Goal: Use online tool/utility: Utilize a website feature to perform a specific function

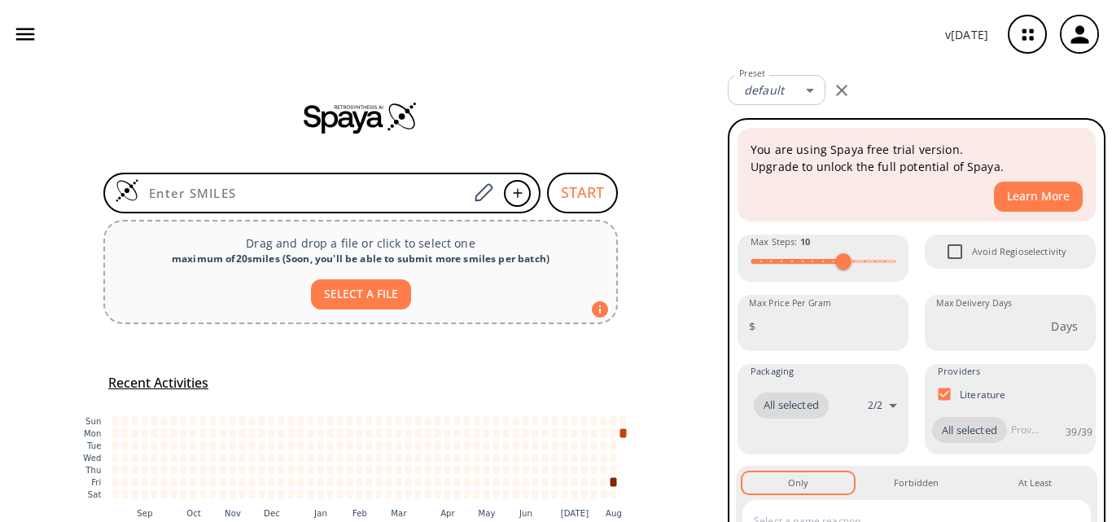
click at [303, 199] on input at bounding box center [303, 193] width 329 height 16
type input "CNCCO[Si](C(C)(C)C)(C)C"
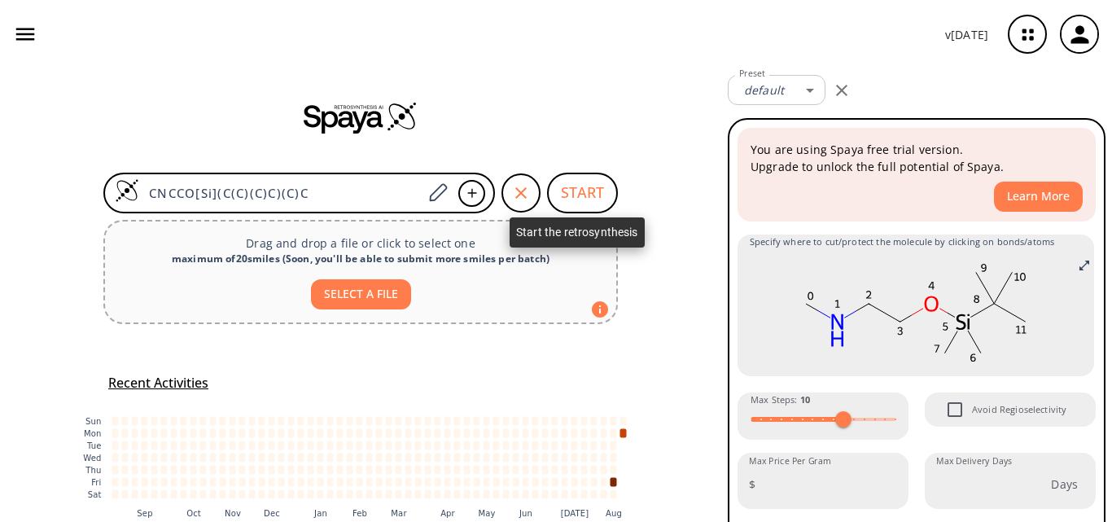
click at [571, 191] on button "START" at bounding box center [582, 193] width 71 height 41
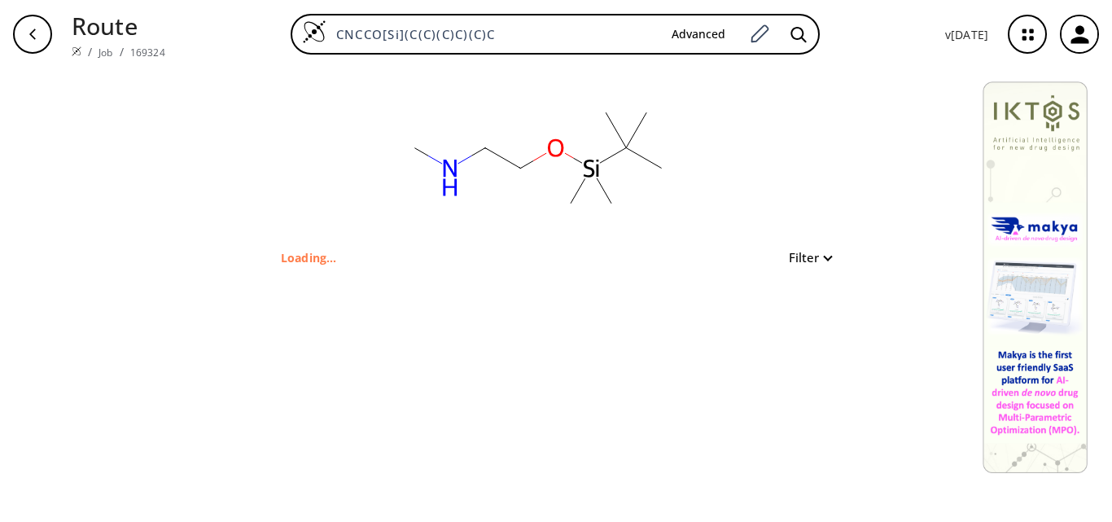
type input "CNCCO[Si](C)(C)C(C)(C)C"
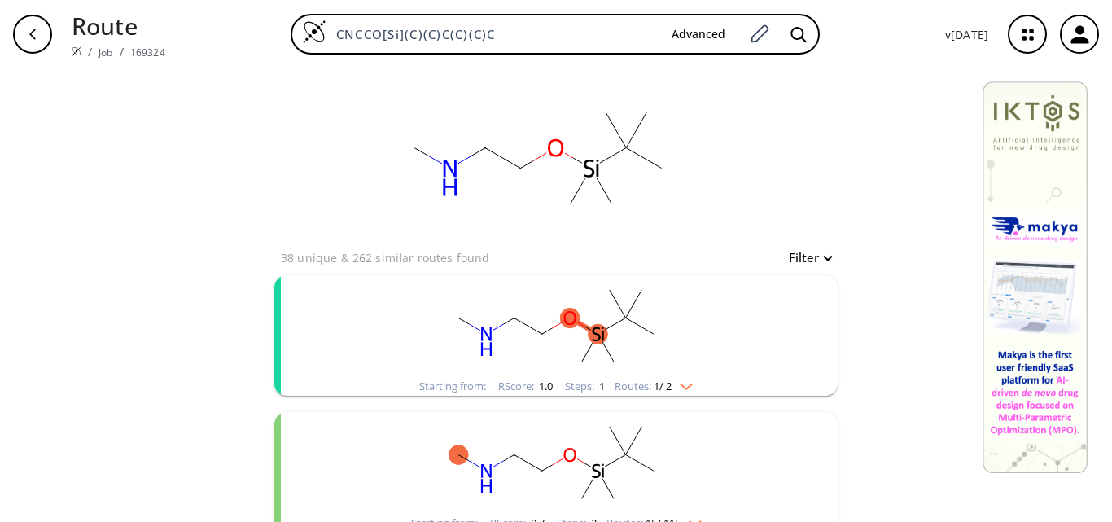
click at [658, 358] on rect "clusters" at bounding box center [555, 326] width 423 height 102
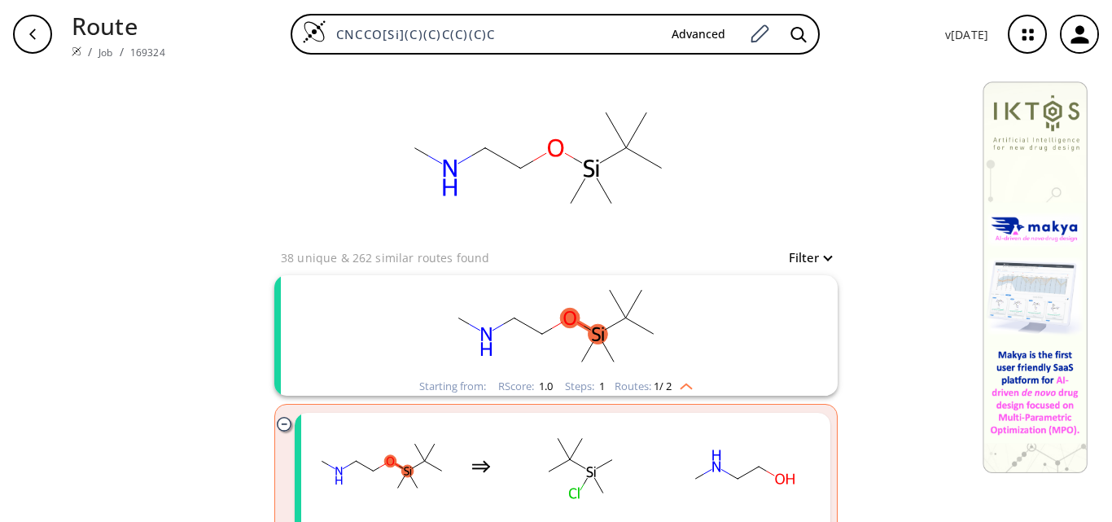
scroll to position [81, 0]
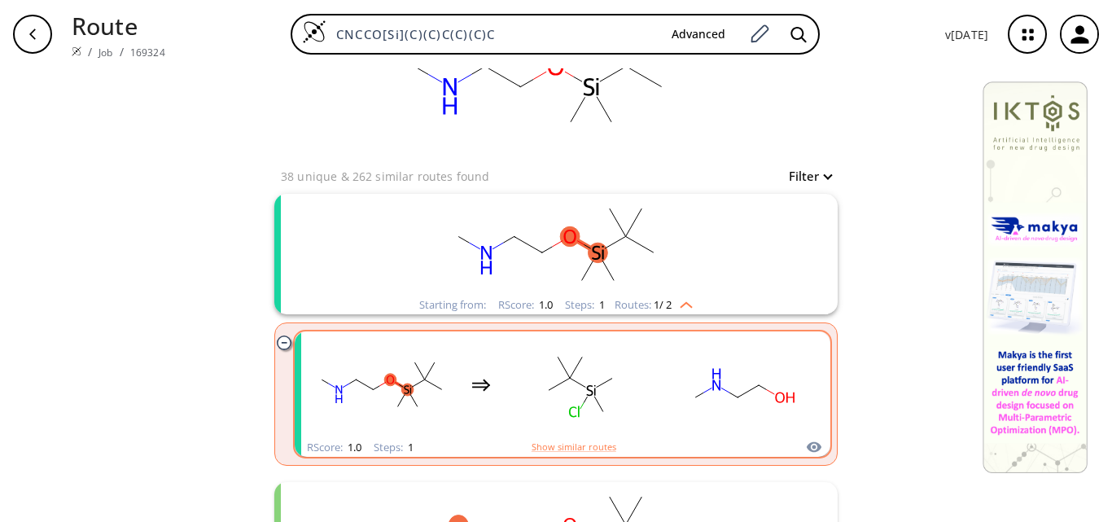
click at [672, 384] on rect "clusters" at bounding box center [743, 385] width 147 height 102
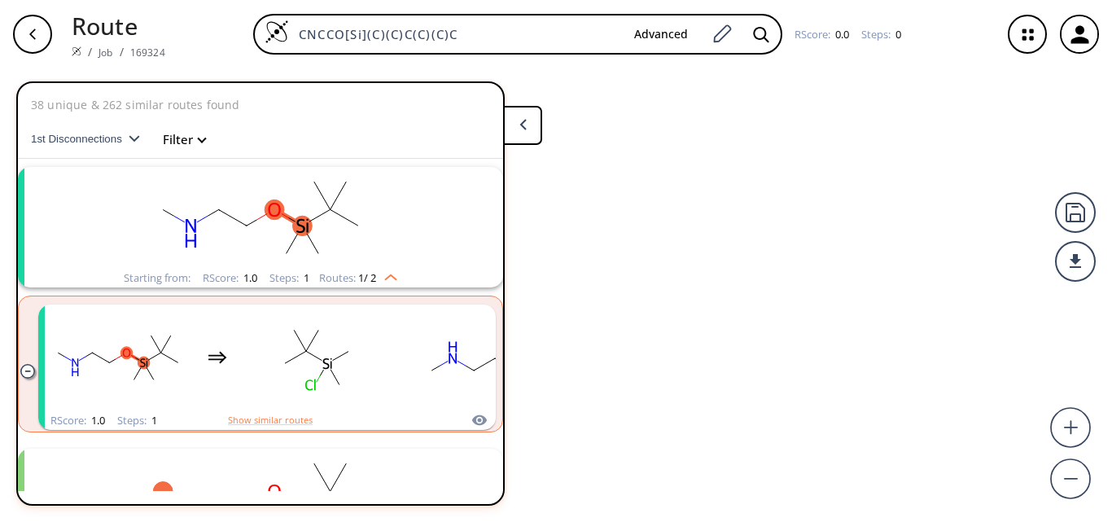
scroll to position [37, 0]
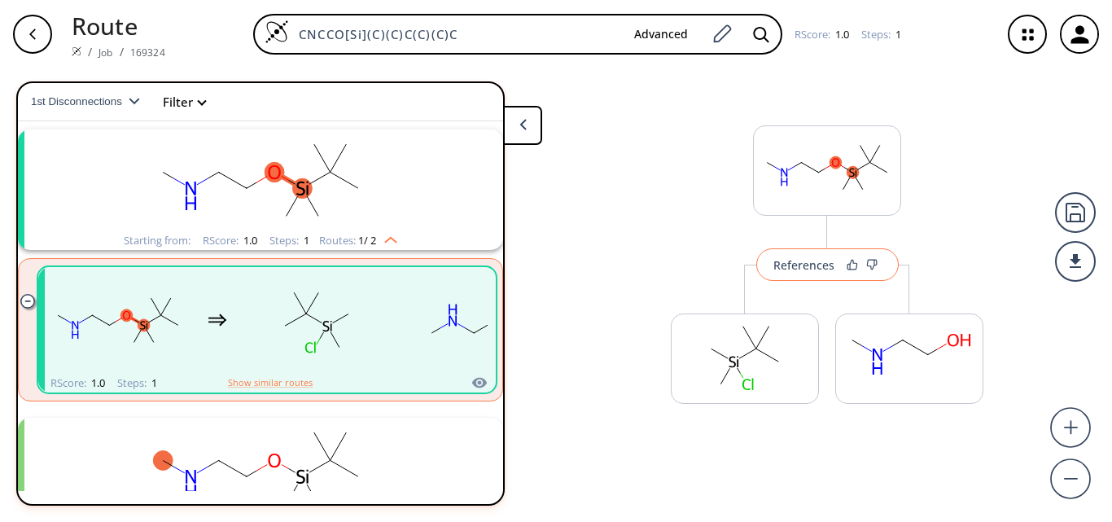
click at [816, 274] on button "References" at bounding box center [827, 264] width 142 height 33
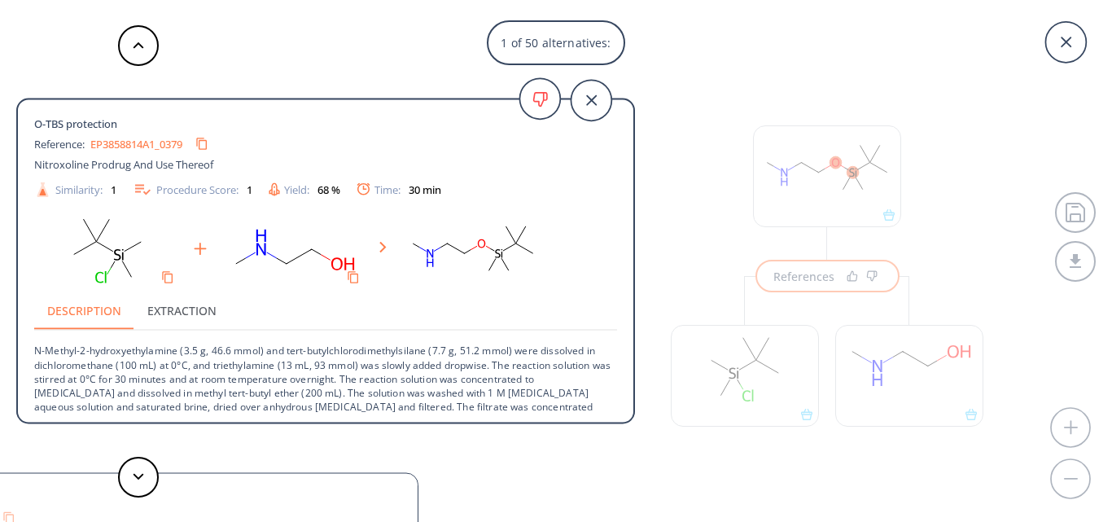
scroll to position [16, 0]
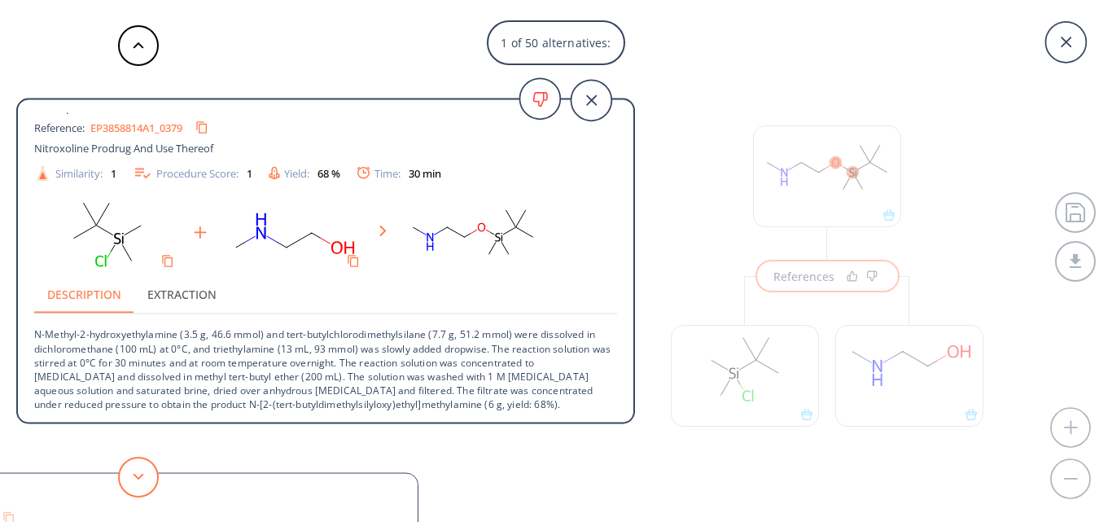
click at [147, 467] on button at bounding box center [138, 477] width 41 height 41
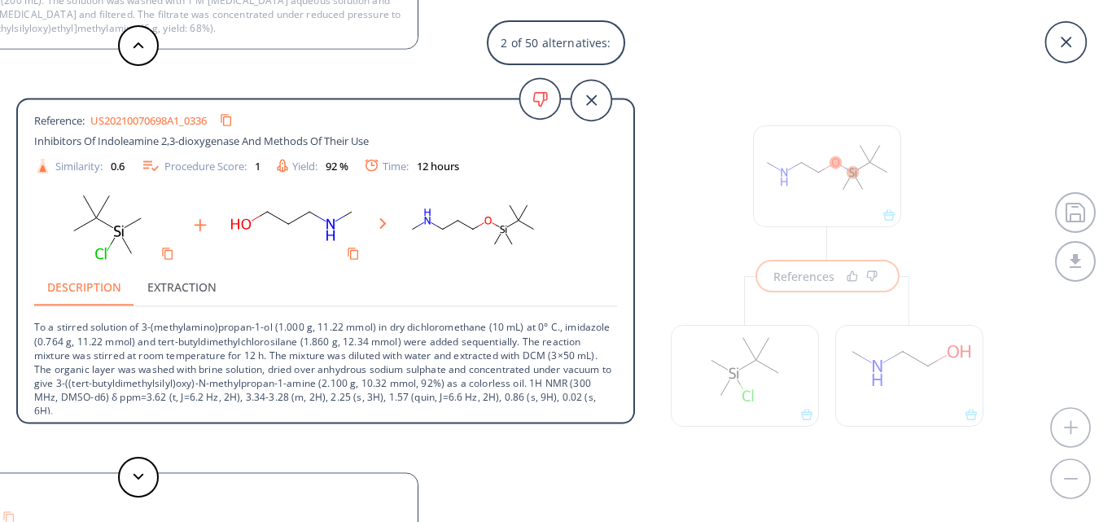
scroll to position [30, 0]
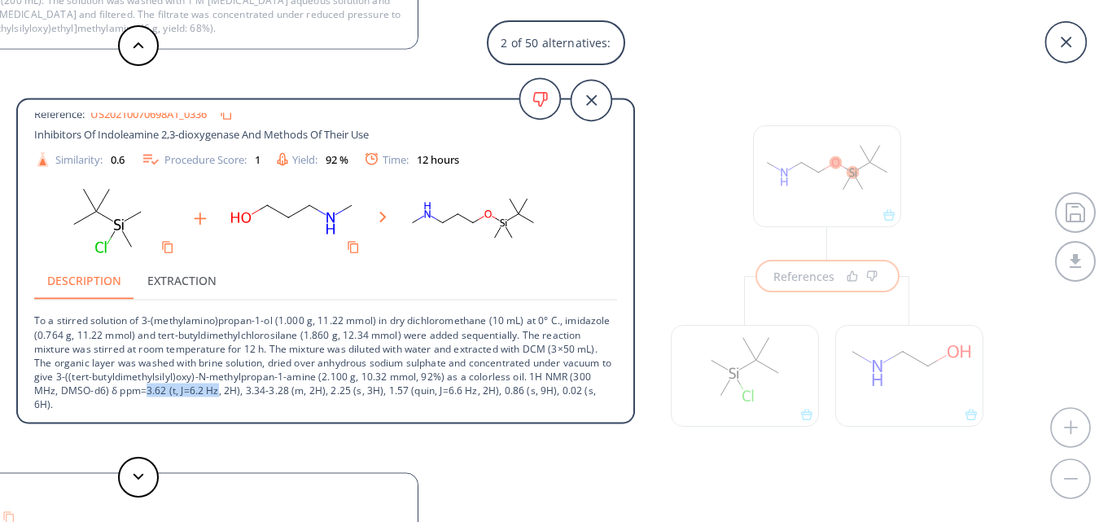
drag, startPoint x: 208, startPoint y: 389, endPoint x: 281, endPoint y: 390, distance: 72.5
click at [281, 390] on p "To a stirred solution of 3-(methylamino)propan-1-ol (1.000 g, 11.22 mmol) in dr…" at bounding box center [325, 355] width 583 height 111
drag, startPoint x: 395, startPoint y: 393, endPoint x: 442, endPoint y: 393, distance: 47.2
click at [442, 393] on p "To a stirred solution of 3-(methylamino)propan-1-ol (1.000 g, 11.22 mmol) in dr…" at bounding box center [325, 355] width 583 height 111
drag, startPoint x: 448, startPoint y: 389, endPoint x: 554, endPoint y: 388, distance: 105.9
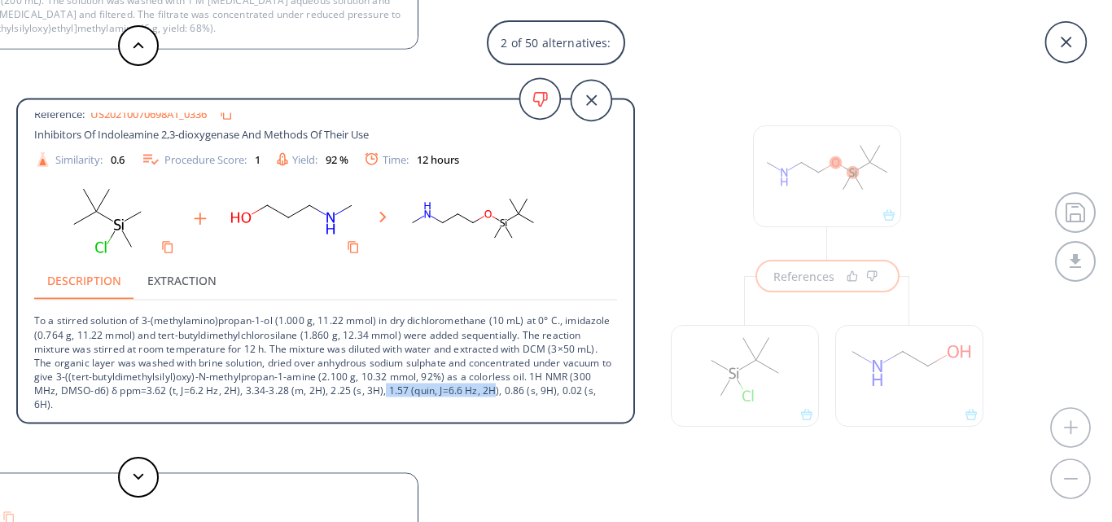
click at [554, 388] on p "To a stirred solution of 3-(methylamino)propan-1-ol (1.000 g, 11.22 mmol) in dr…" at bounding box center [325, 355] width 583 height 111
click at [139, 483] on button at bounding box center [138, 477] width 41 height 41
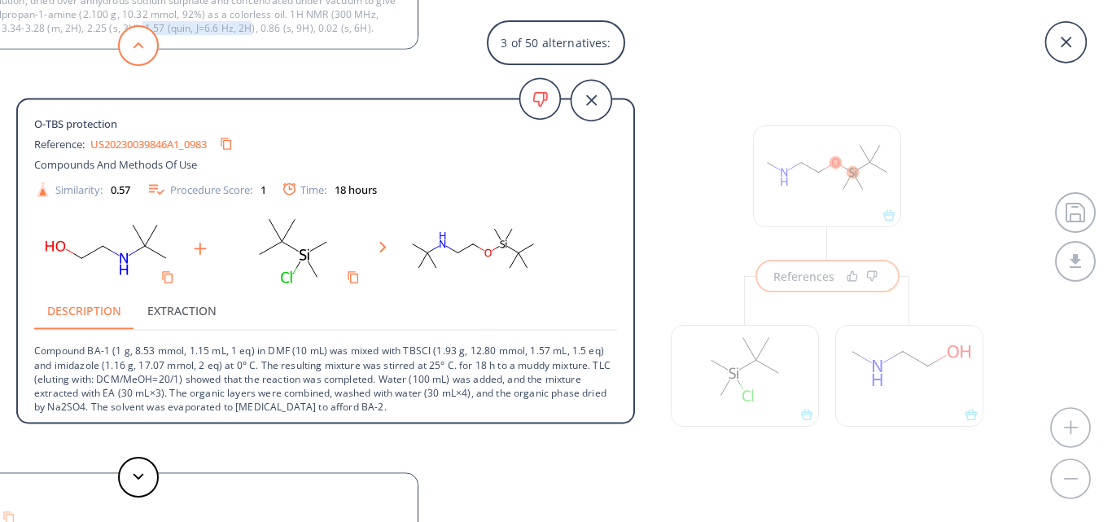
click at [139, 37] on button at bounding box center [138, 45] width 41 height 41
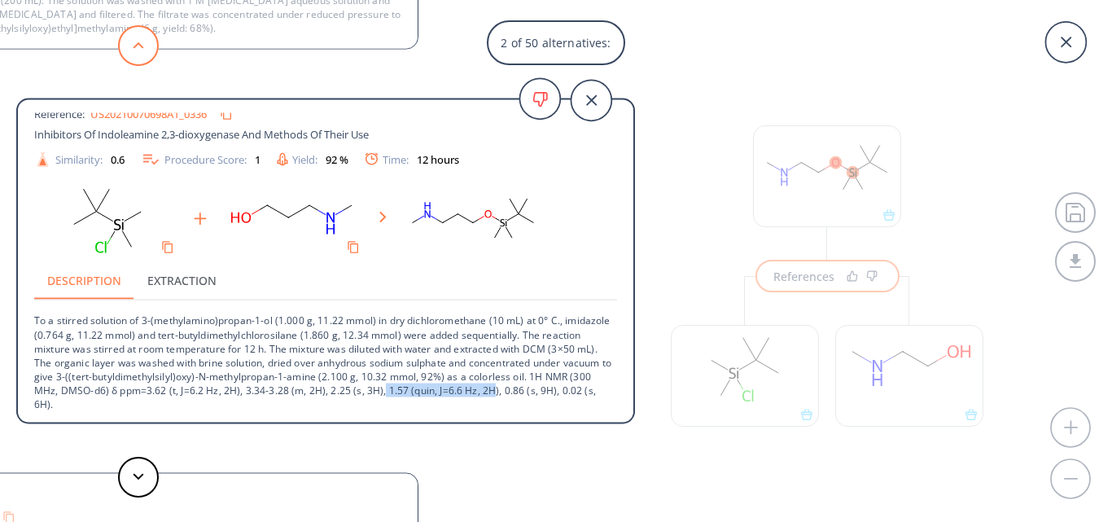
click at [139, 37] on button at bounding box center [138, 45] width 41 height 41
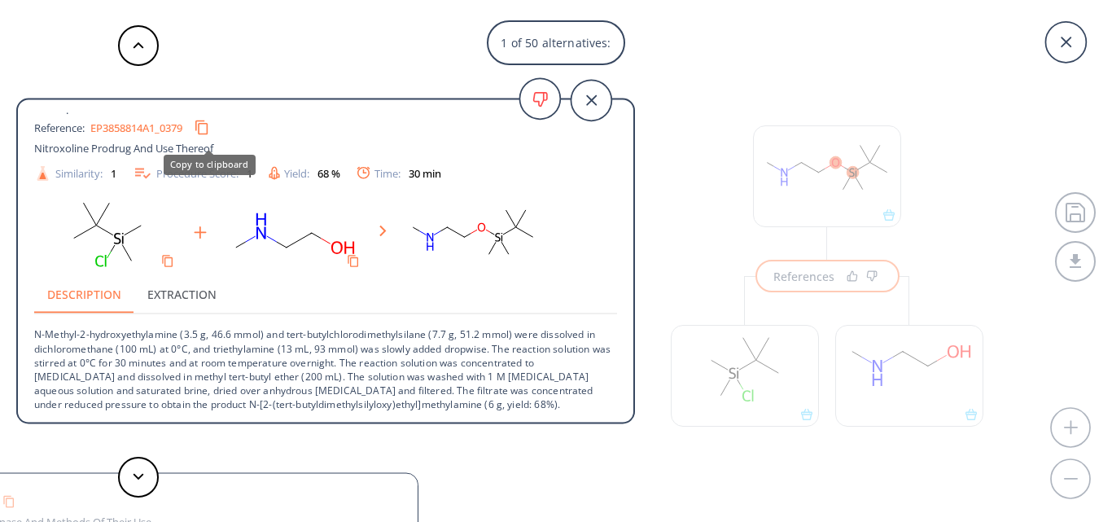
click at [209, 131] on icon "Copy to clipboard" at bounding box center [201, 127] width 15 height 15
click at [130, 474] on button at bounding box center [138, 477] width 41 height 41
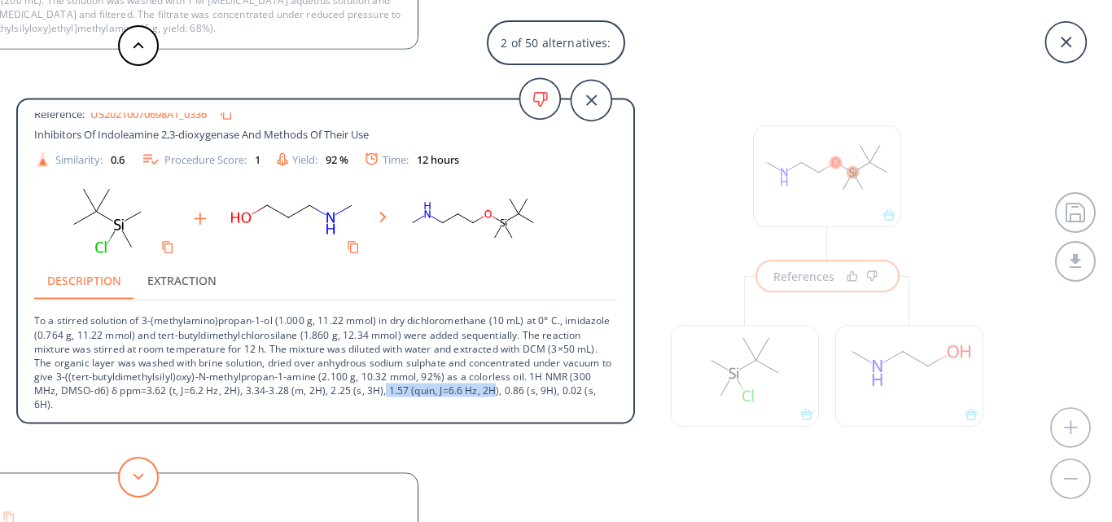
click at [130, 474] on button at bounding box center [138, 477] width 41 height 41
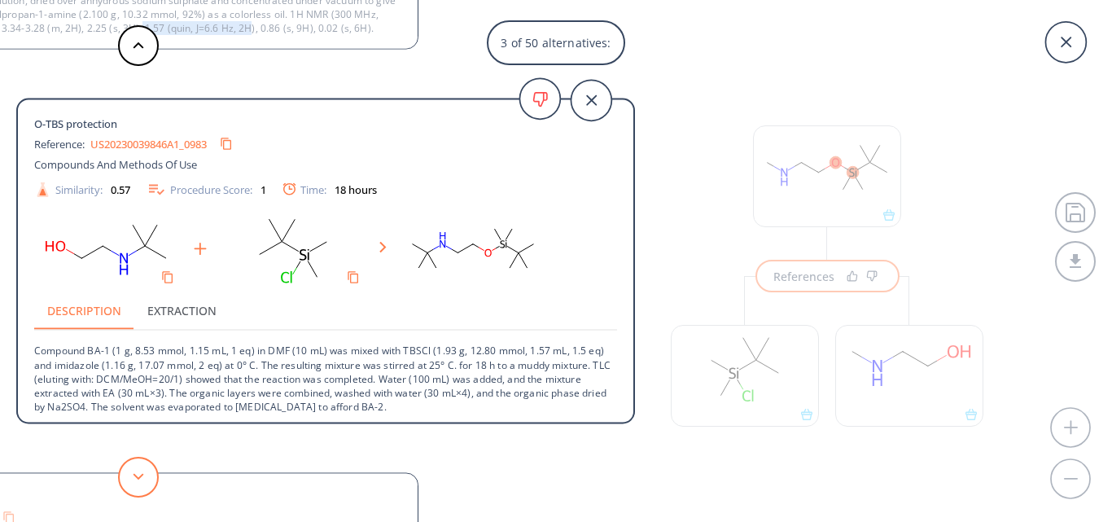
click at [130, 474] on button at bounding box center [138, 477] width 41 height 41
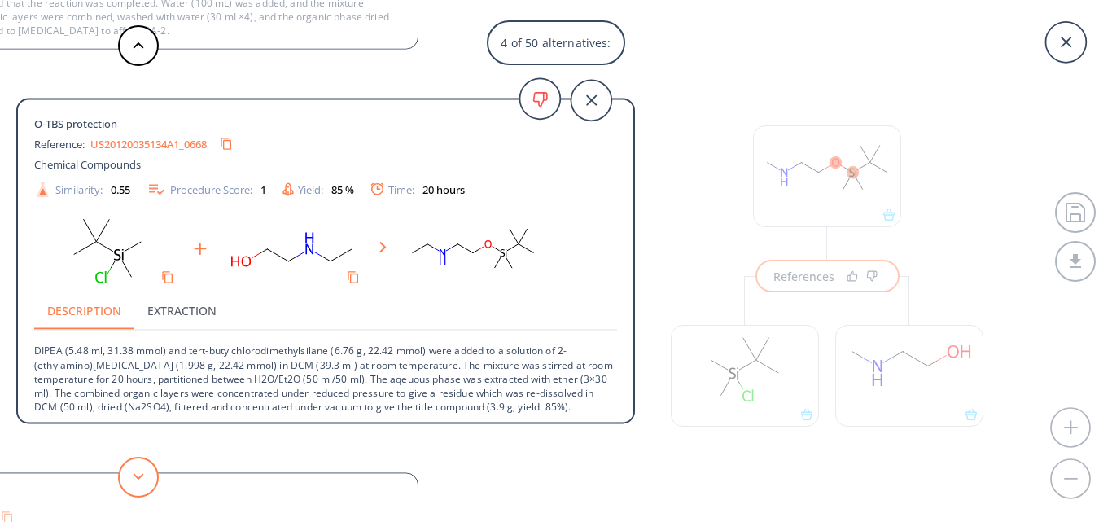
click at [130, 474] on button at bounding box center [138, 477] width 41 height 41
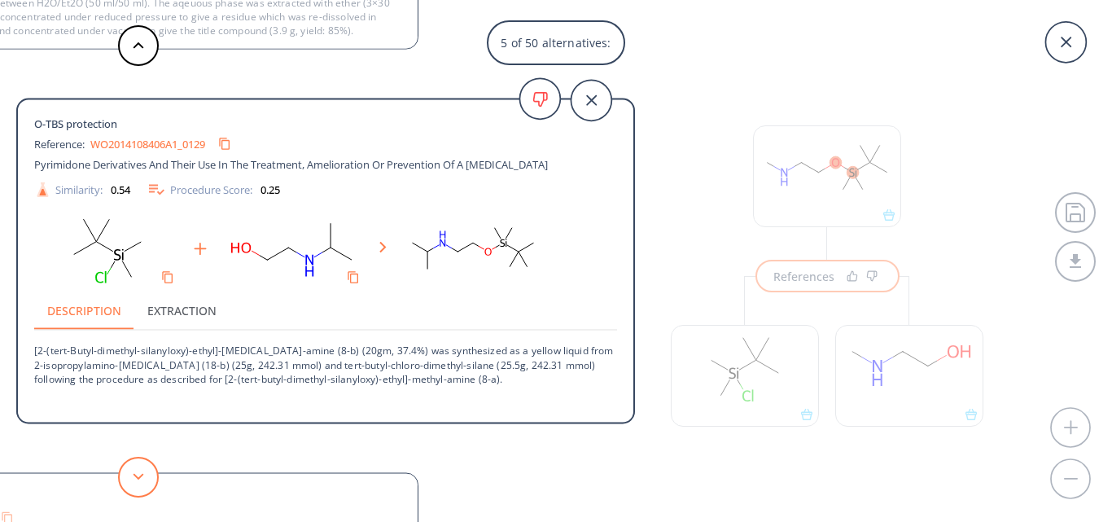
click at [130, 474] on button at bounding box center [138, 477] width 41 height 41
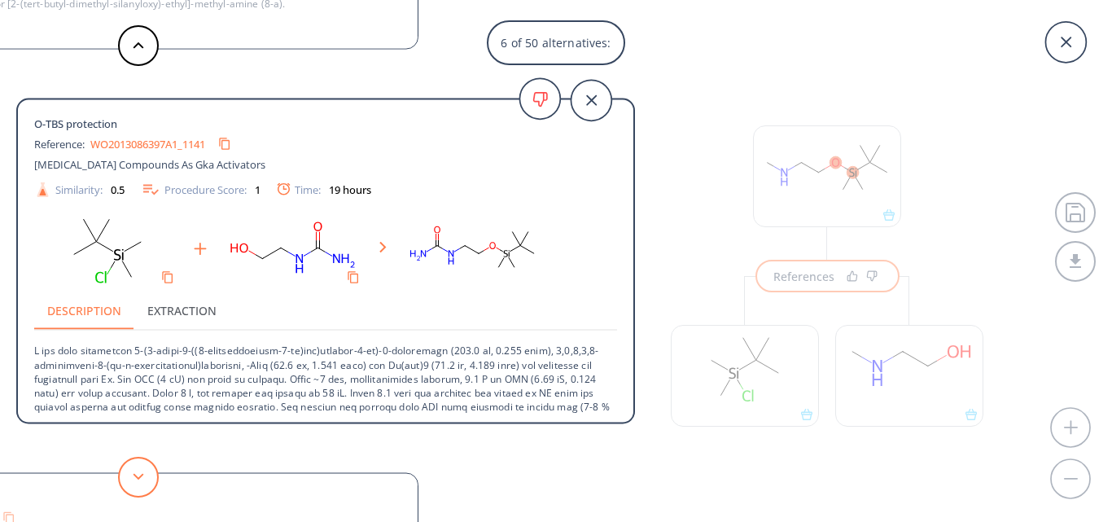
click at [130, 474] on button at bounding box center [138, 477] width 41 height 41
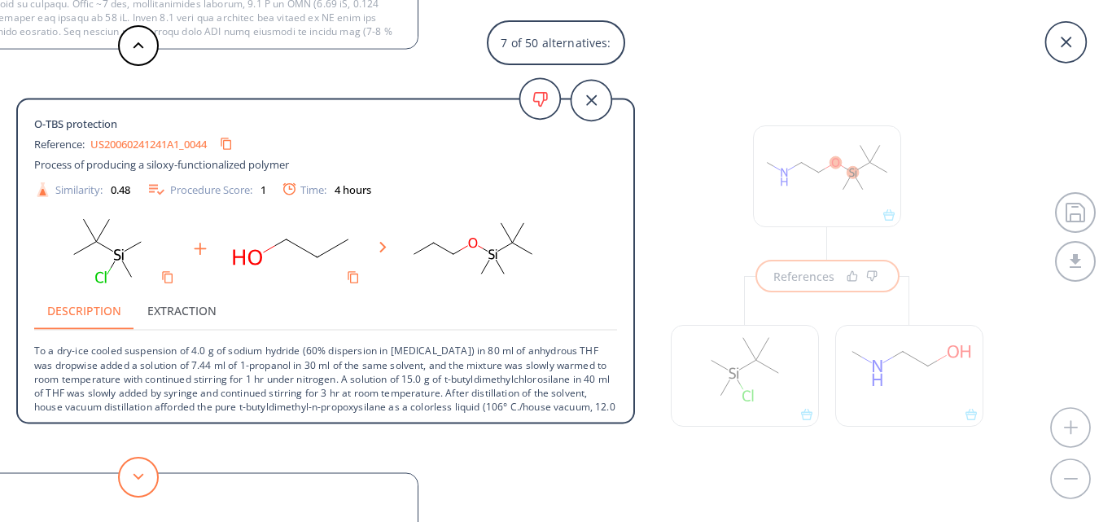
click at [130, 474] on button at bounding box center [138, 477] width 41 height 41
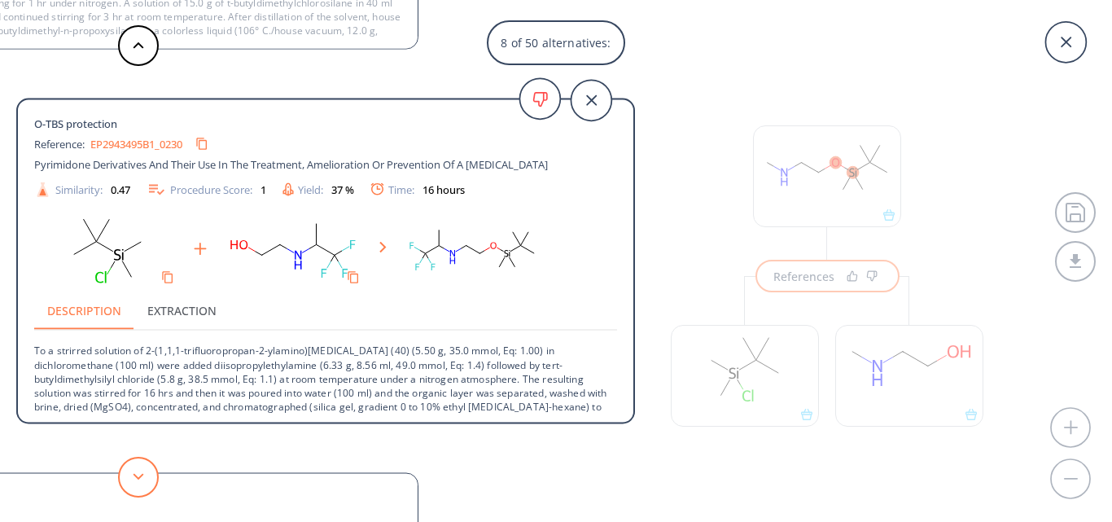
click at [126, 482] on button at bounding box center [138, 477] width 41 height 41
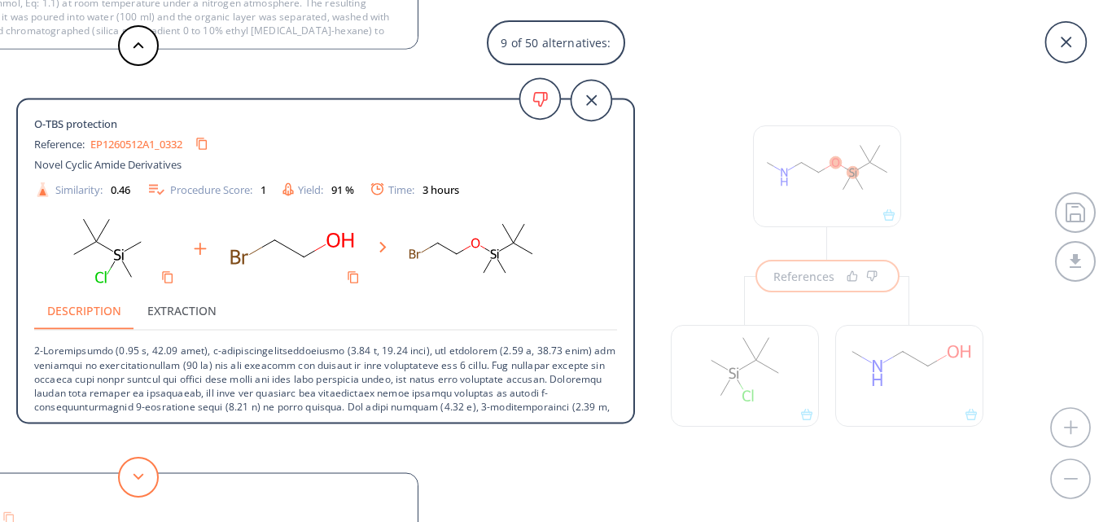
click at [142, 480] on icon at bounding box center [138, 476] width 11 height 7
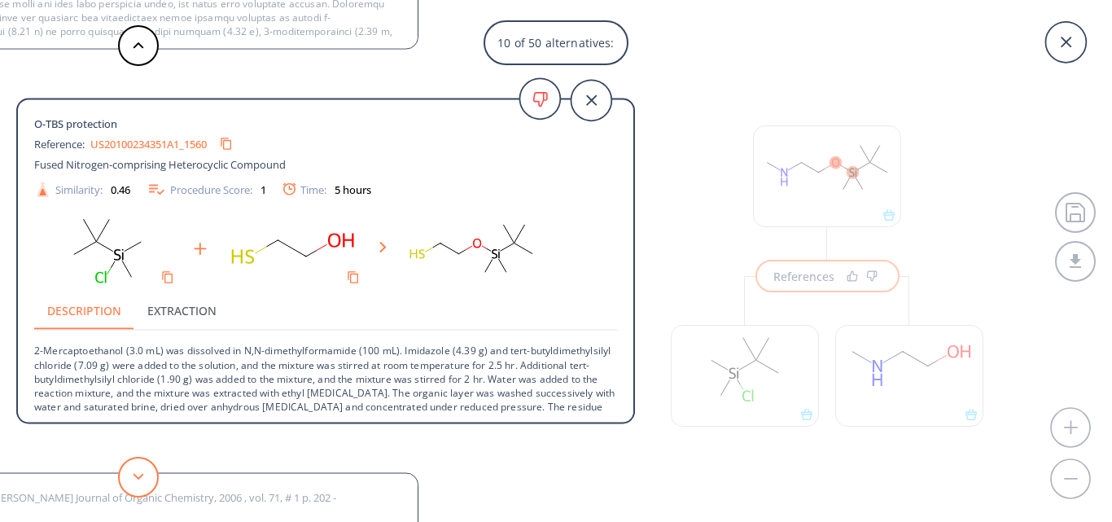
click at [142, 480] on icon at bounding box center [138, 476] width 11 height 7
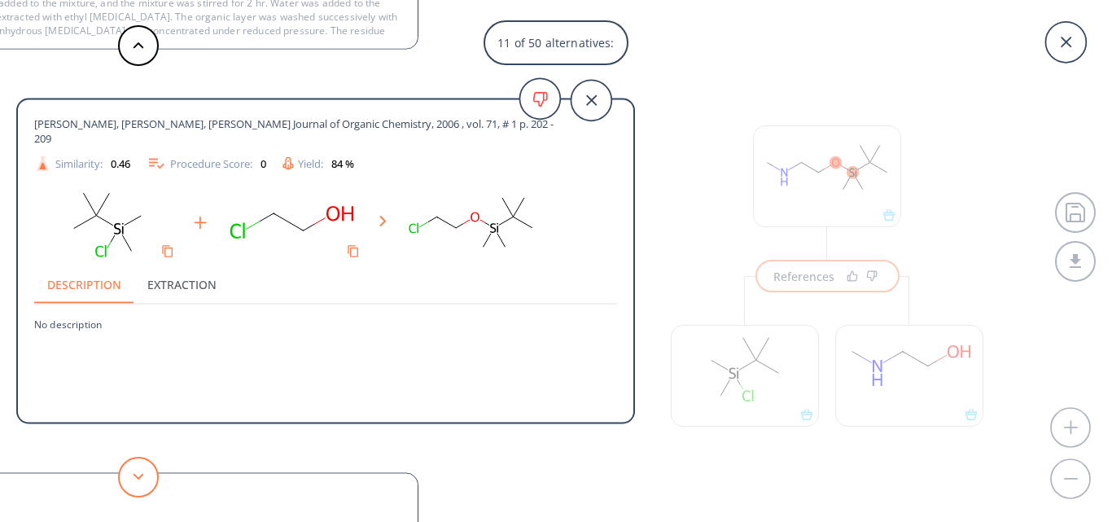
click at [142, 480] on icon at bounding box center [138, 476] width 11 height 7
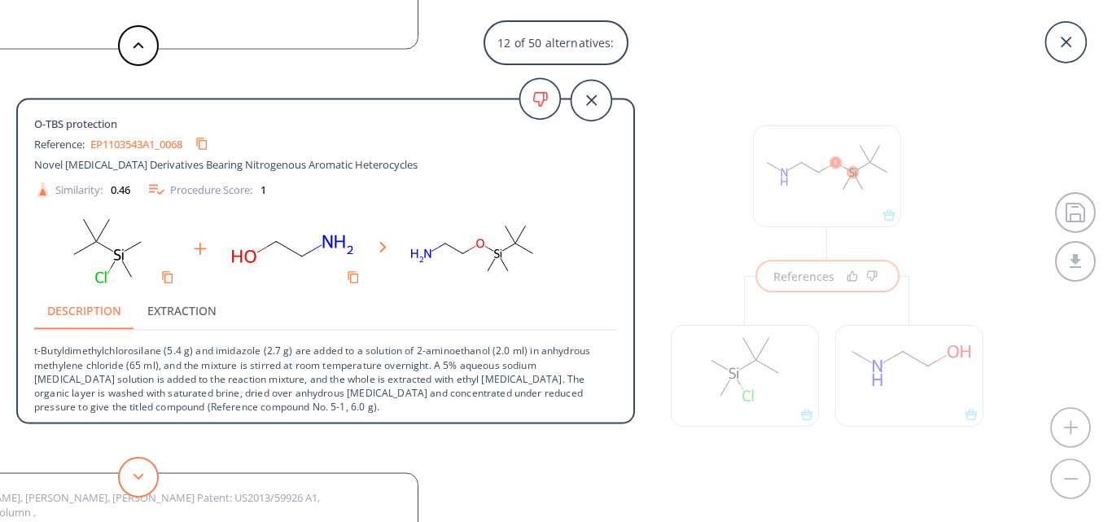
click at [142, 480] on icon at bounding box center [138, 476] width 11 height 7
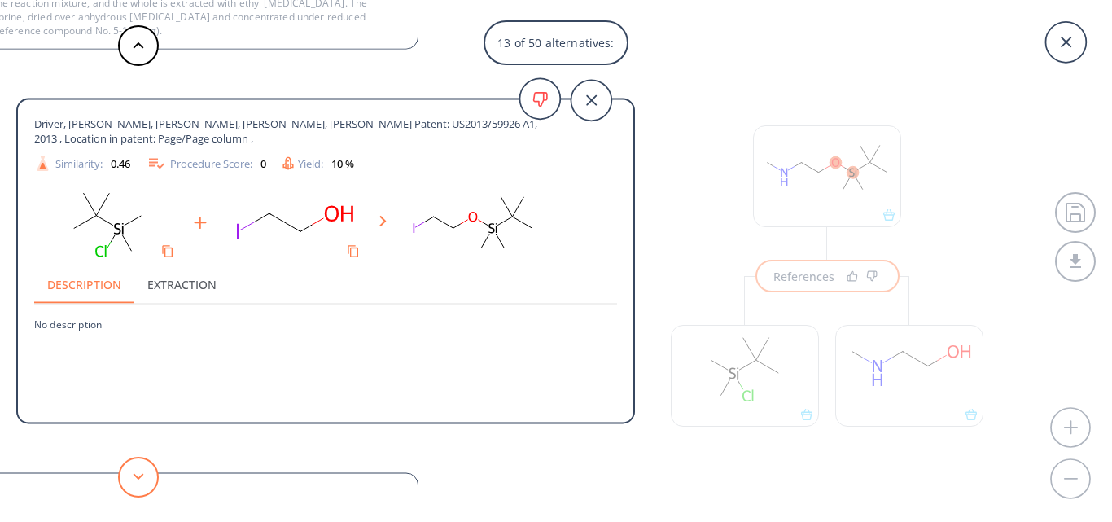
click at [142, 480] on icon at bounding box center [138, 476] width 11 height 7
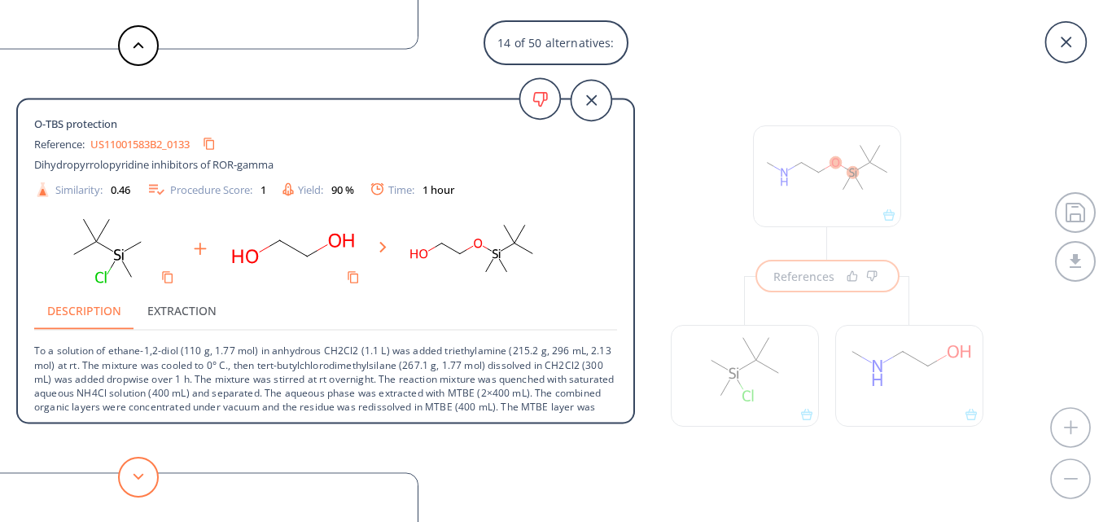
click at [142, 480] on icon at bounding box center [138, 476] width 11 height 7
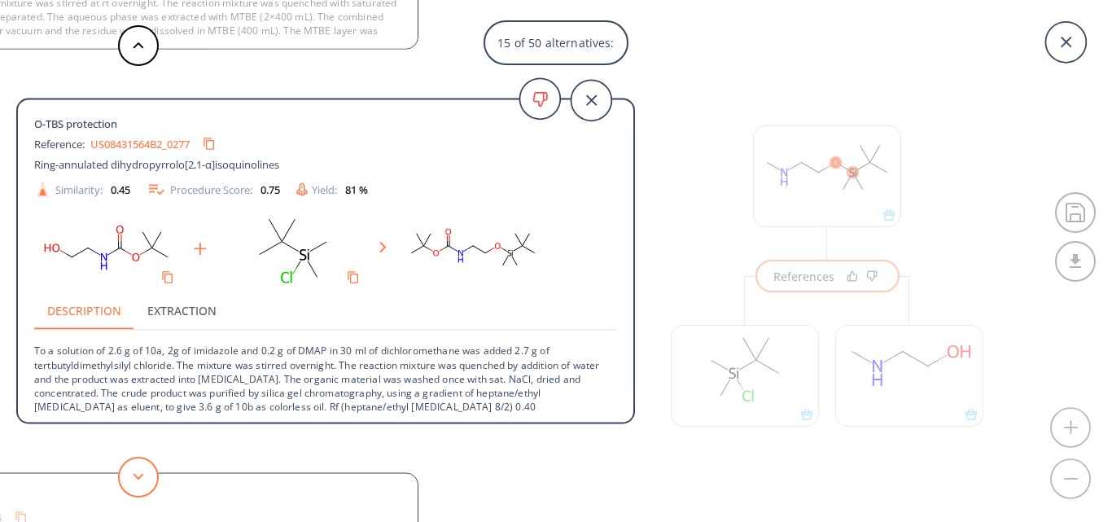
click at [142, 478] on icon at bounding box center [138, 476] width 11 height 7
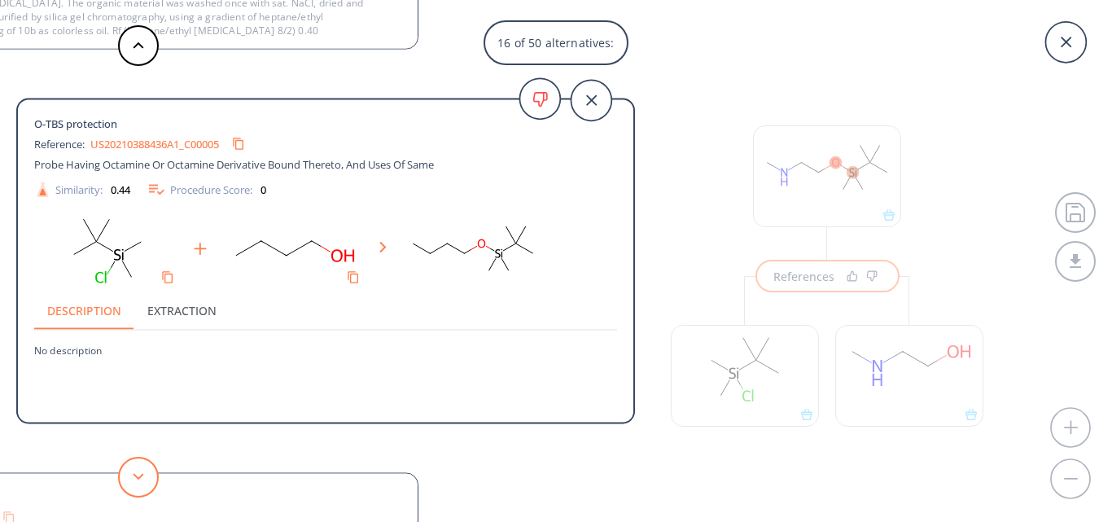
click at [142, 478] on icon at bounding box center [138, 476] width 11 height 7
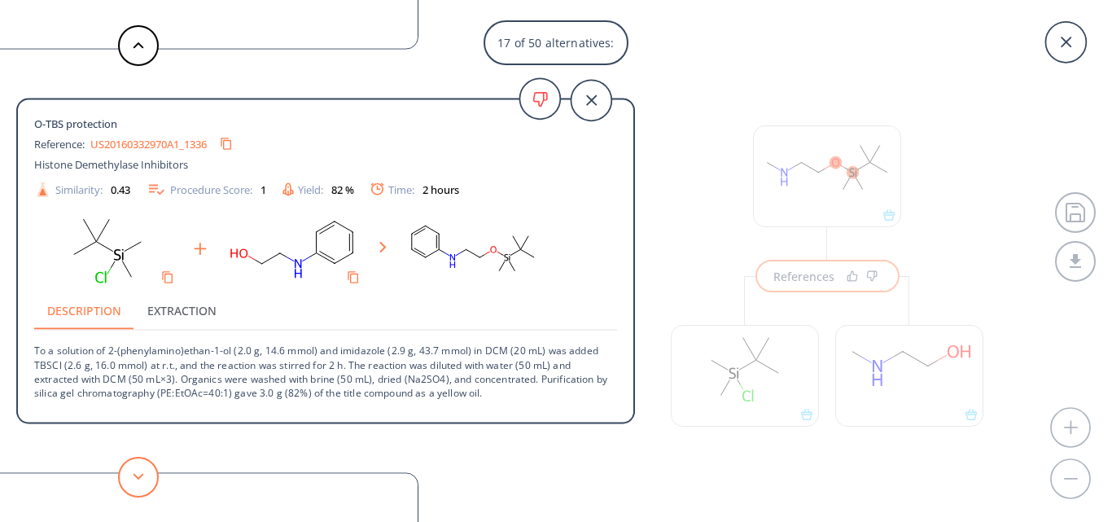
click at [142, 478] on icon at bounding box center [138, 476] width 11 height 7
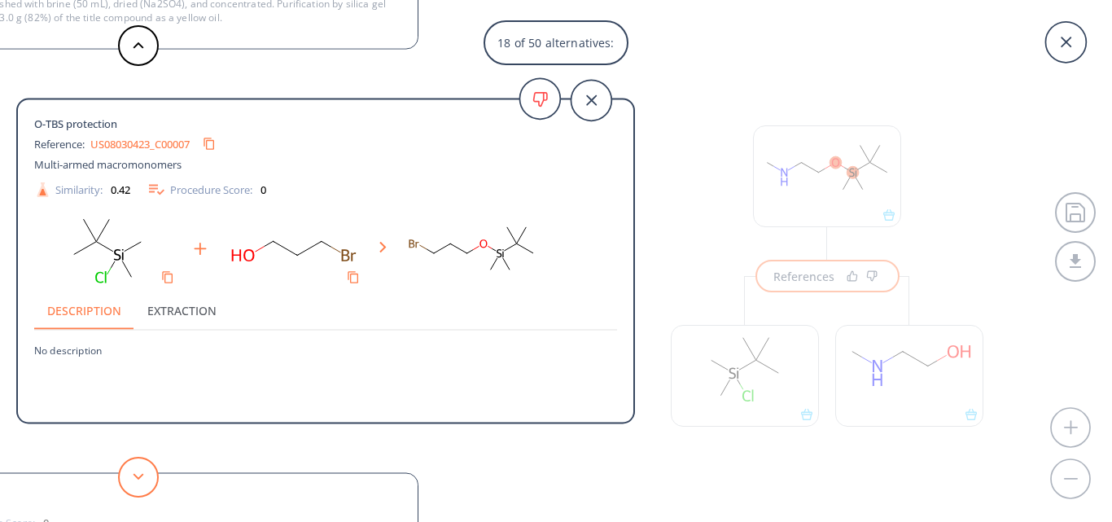
click at [142, 478] on icon at bounding box center [138, 476] width 11 height 7
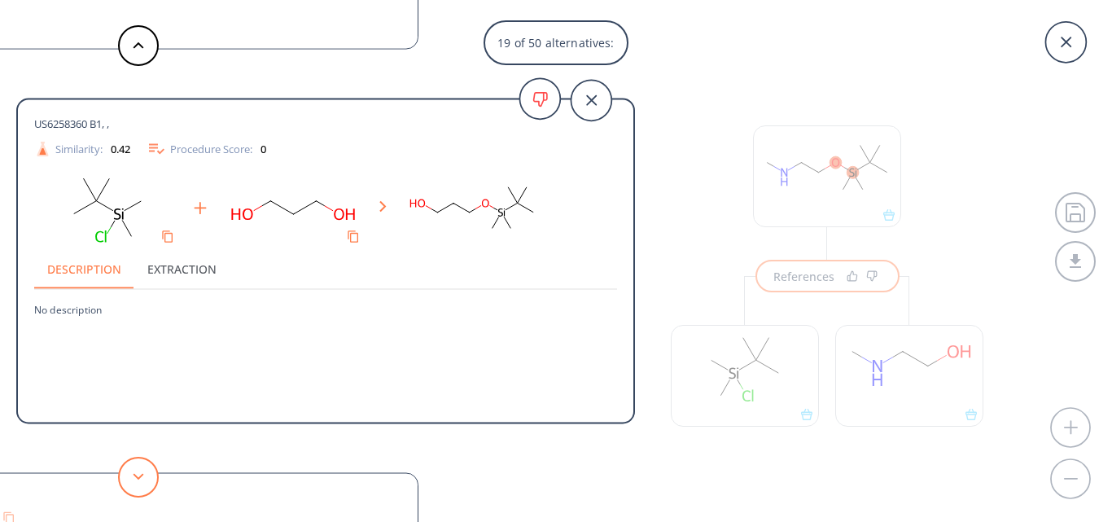
click at [142, 478] on icon at bounding box center [138, 476] width 11 height 7
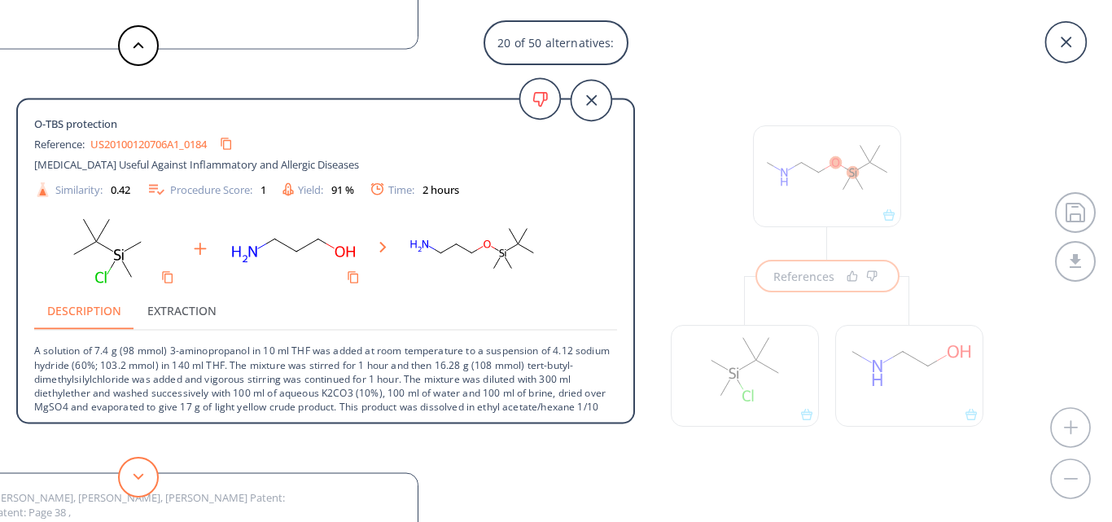
click at [142, 478] on icon at bounding box center [138, 476] width 11 height 7
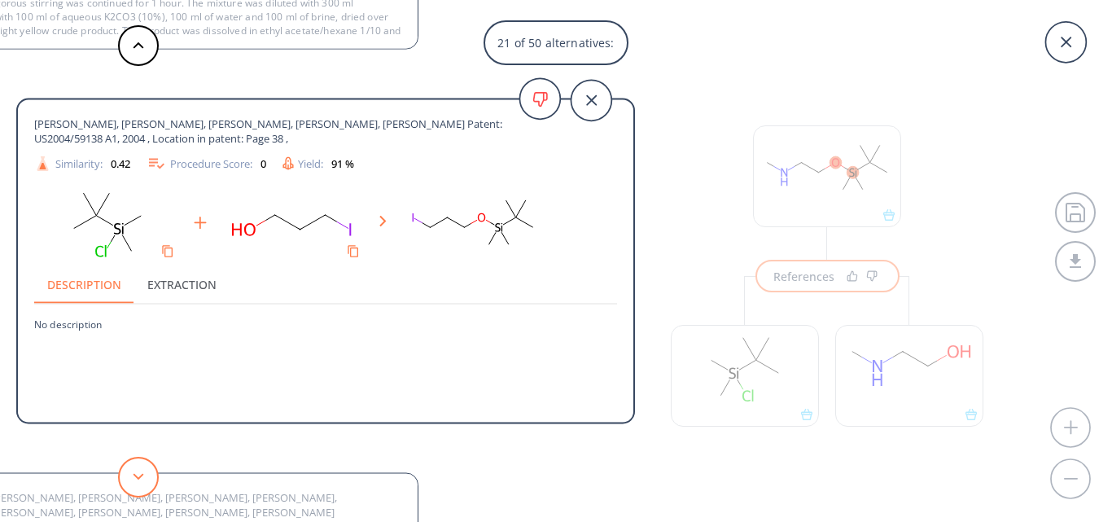
click at [142, 478] on icon at bounding box center [138, 476] width 11 height 7
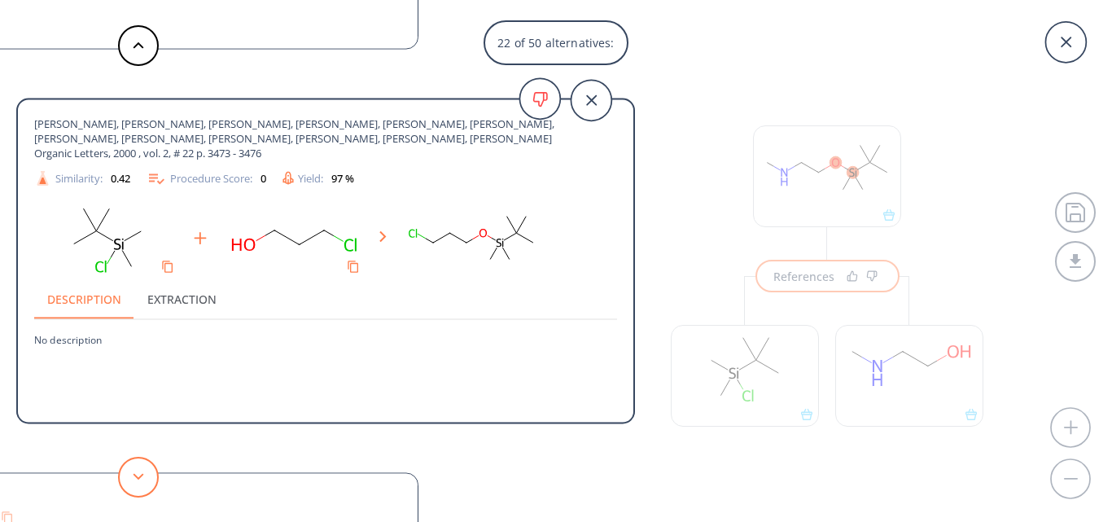
click at [142, 478] on icon at bounding box center [138, 476] width 11 height 7
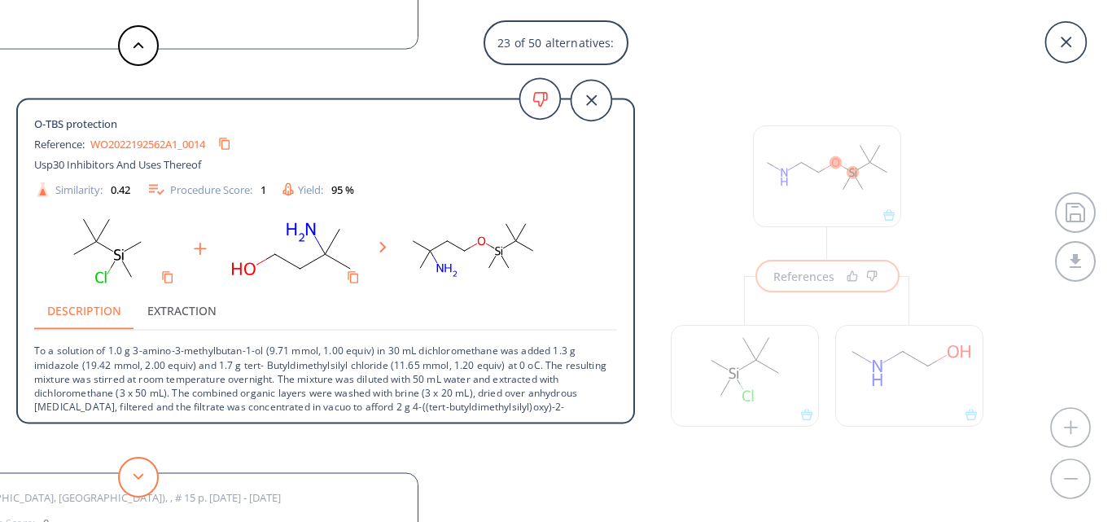
click at [142, 478] on icon at bounding box center [138, 476] width 11 height 7
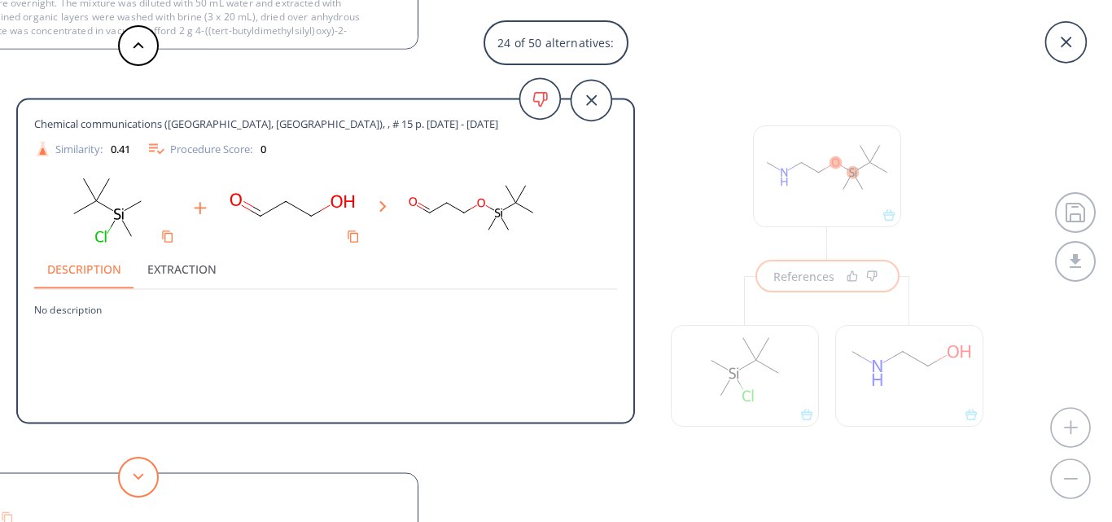
click at [142, 478] on icon at bounding box center [138, 476] width 11 height 7
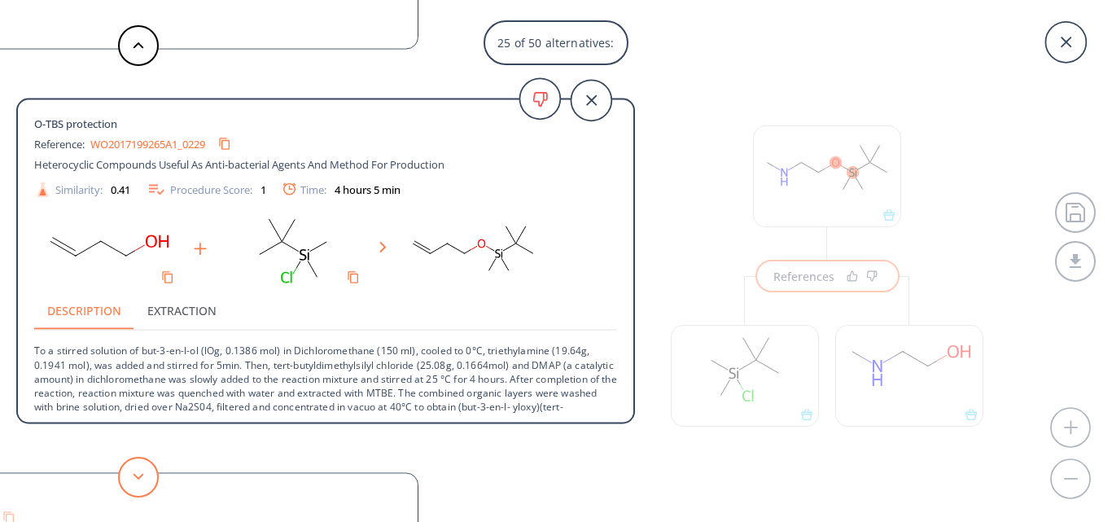
click at [142, 478] on icon at bounding box center [138, 476] width 11 height 7
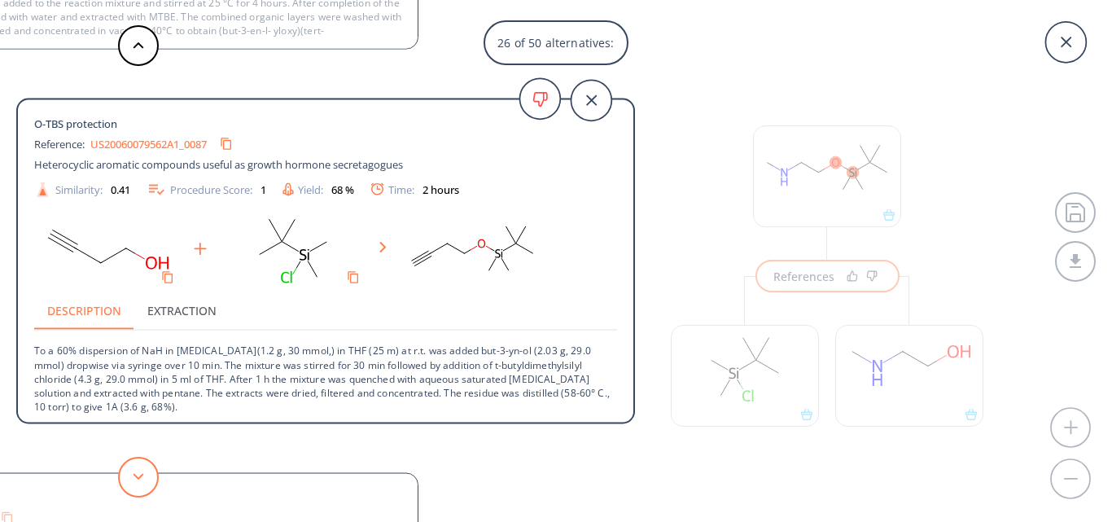
click at [142, 478] on icon at bounding box center [138, 476] width 11 height 7
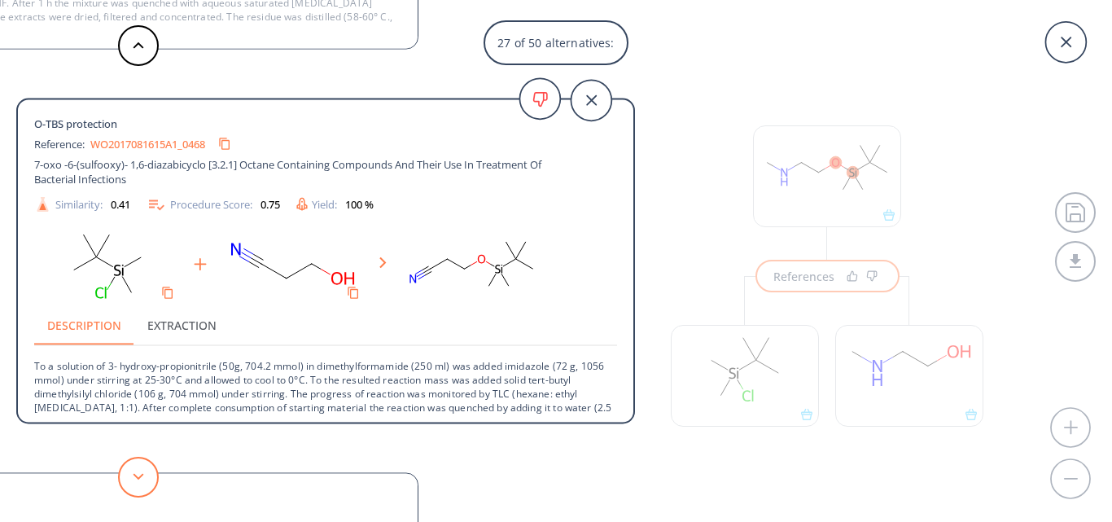
click at [142, 478] on icon at bounding box center [138, 476] width 11 height 7
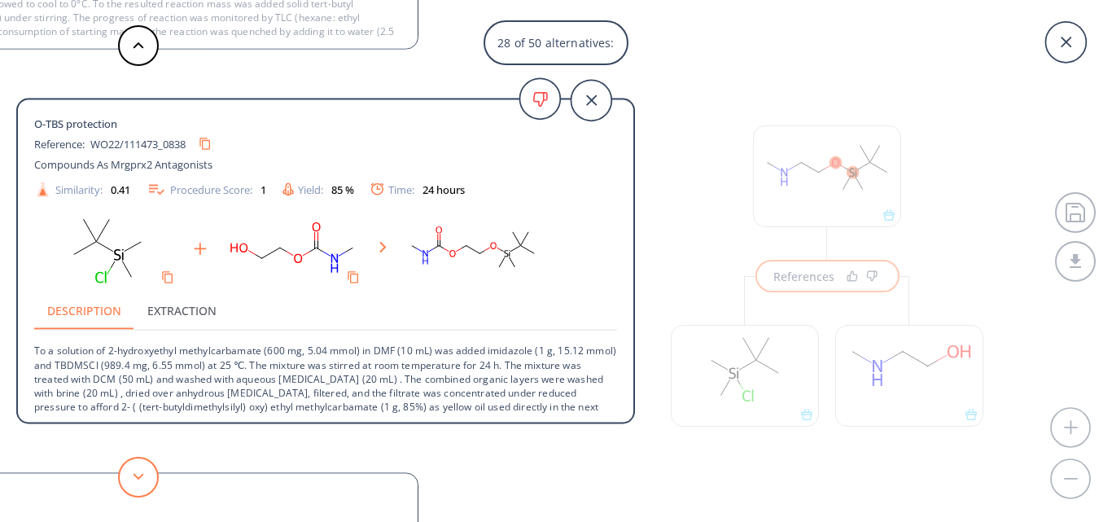
click at [142, 478] on icon at bounding box center [138, 476] width 11 height 7
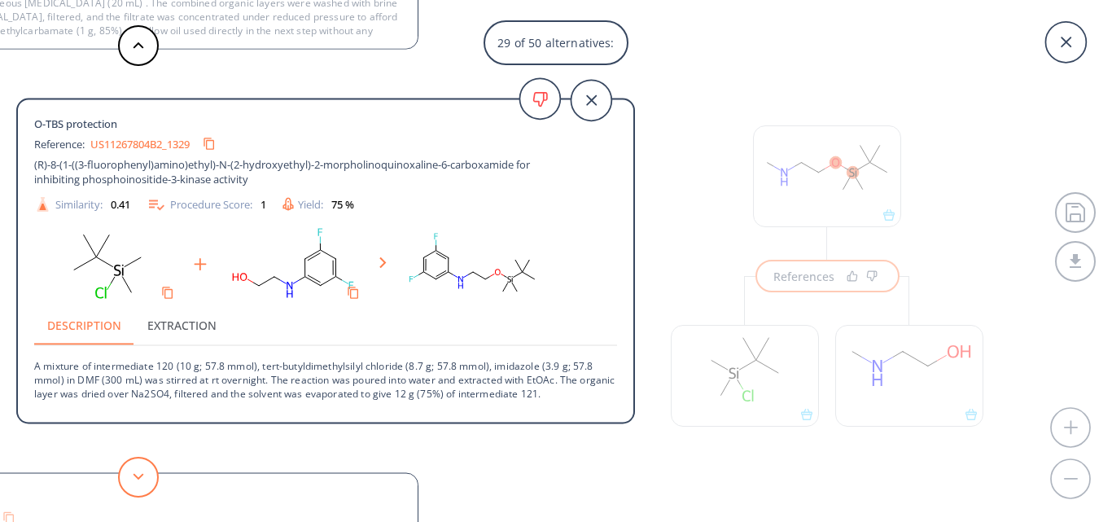
click at [142, 478] on icon at bounding box center [138, 476] width 11 height 7
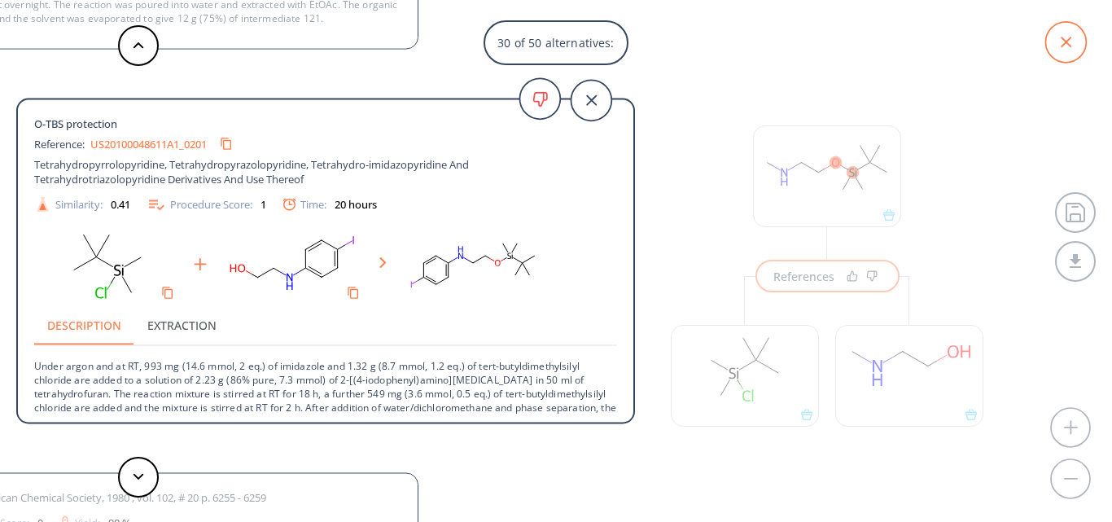
click at [1074, 42] on icon at bounding box center [1065, 42] width 41 height 41
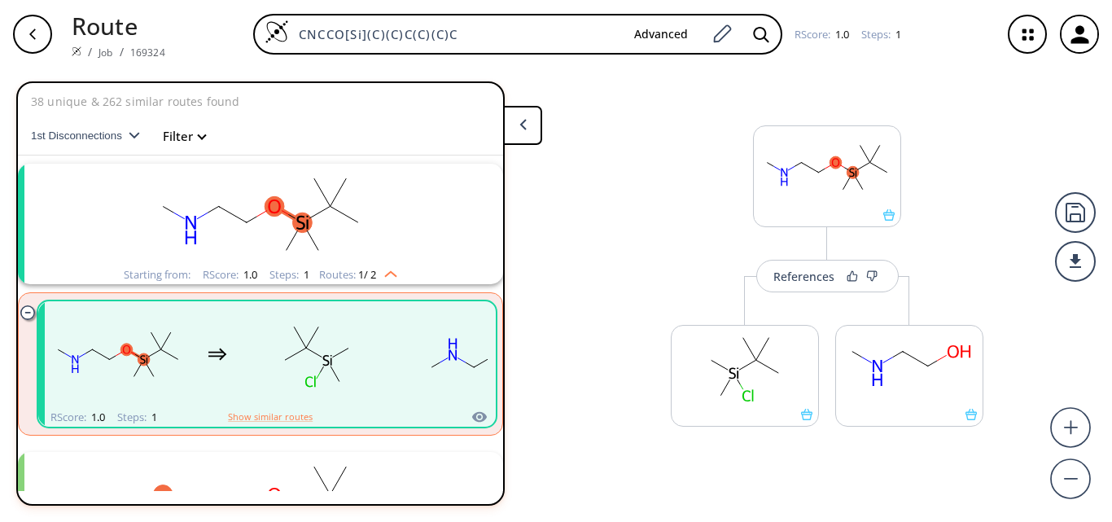
scroll to position [0, 0]
